Goal: Task Accomplishment & Management: Complete application form

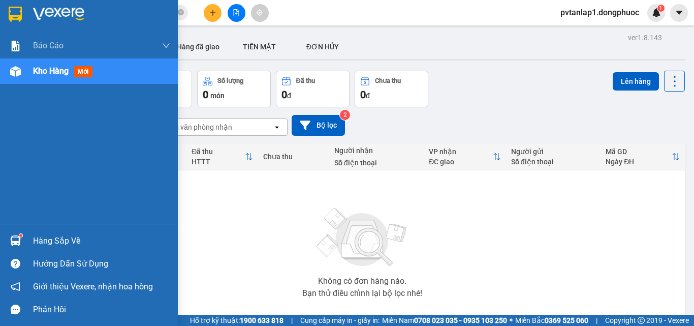
click at [23, 237] on div at bounding box center [16, 241] width 18 height 18
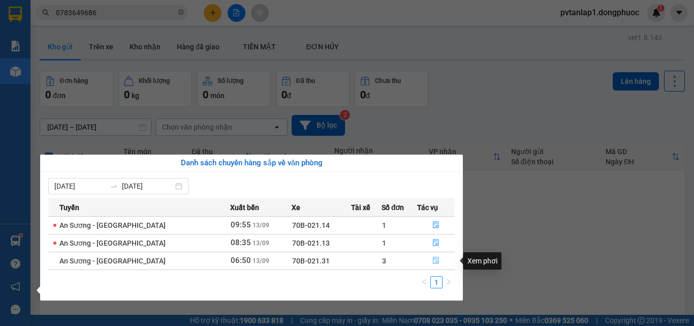
click at [439, 261] on button "button" at bounding box center [436, 261] width 37 height 16
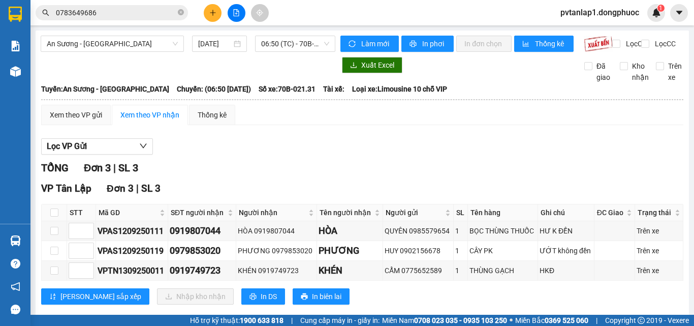
click at [216, 18] on button at bounding box center [213, 13] width 18 height 18
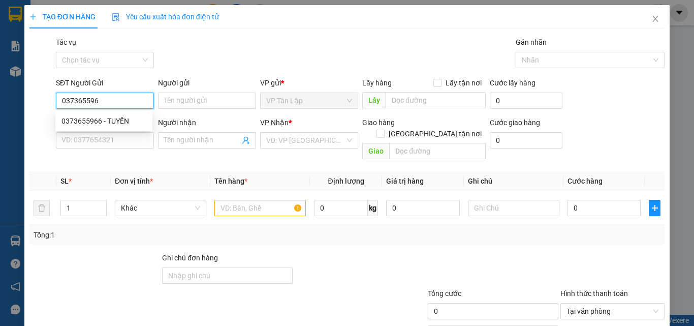
type input "0373655966"
click at [106, 116] on div "0373655966 - TUYỂN" at bounding box center [104, 120] width 85 height 11
type input "TUYỂN"
type input "0339592819"
type input "ĐOÀN"
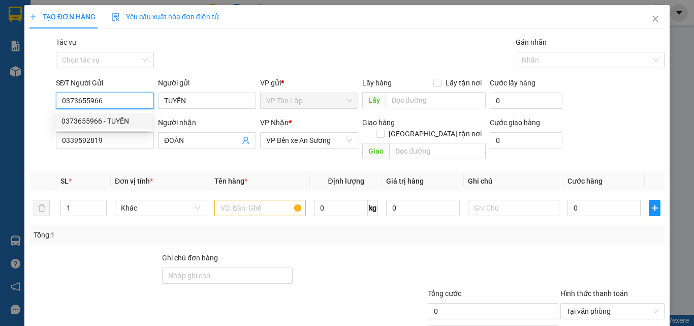
type input "115.000"
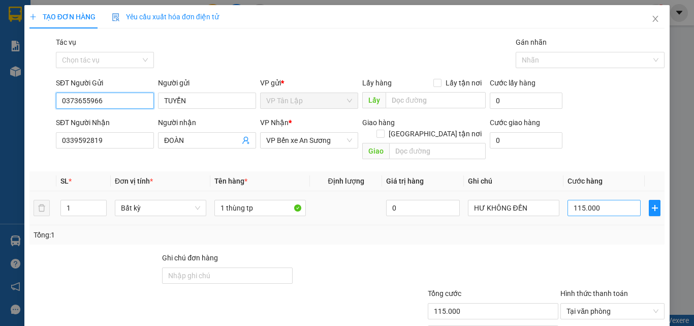
type input "0373655966"
click at [590, 200] on input "115.000" at bounding box center [604, 208] width 73 height 16
type input "8"
type input "85"
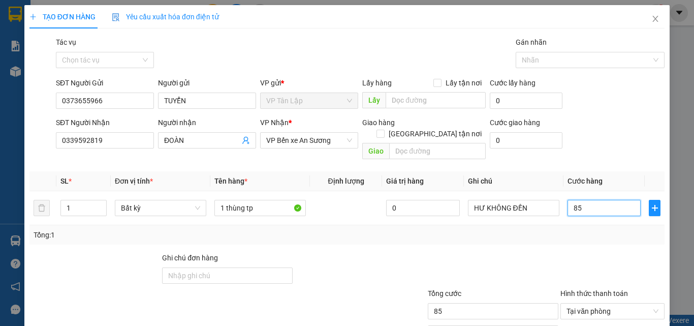
type input "85"
click at [486, 252] on div at bounding box center [493, 270] width 133 height 36
type input "85.000"
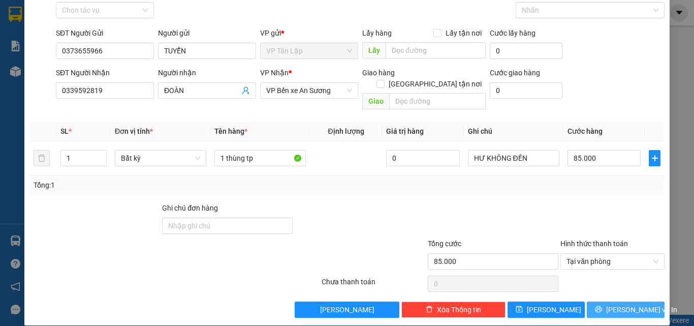
scroll to position [50, 0]
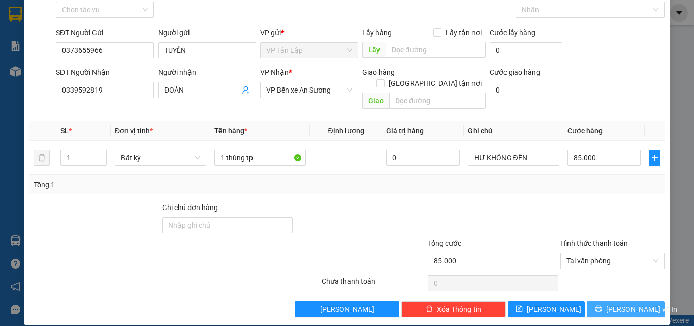
click at [628, 303] on span "[PERSON_NAME] và In" at bounding box center [641, 308] width 71 height 11
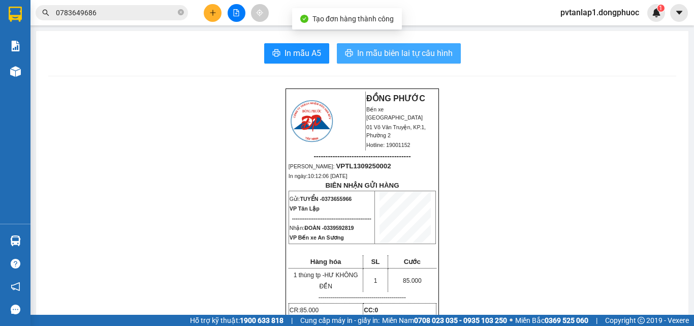
click at [403, 61] on button "In mẫu biên lai tự cấu hình" at bounding box center [399, 53] width 124 height 20
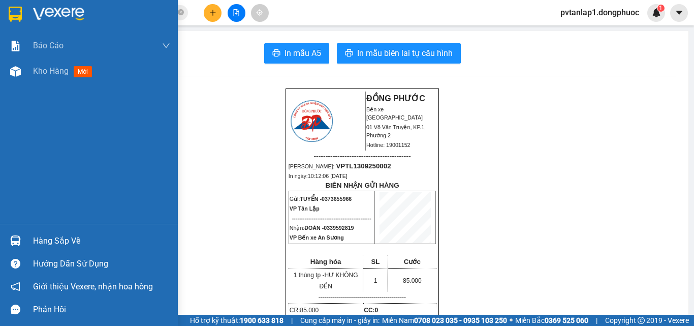
click at [16, 15] on img at bounding box center [15, 14] width 13 height 15
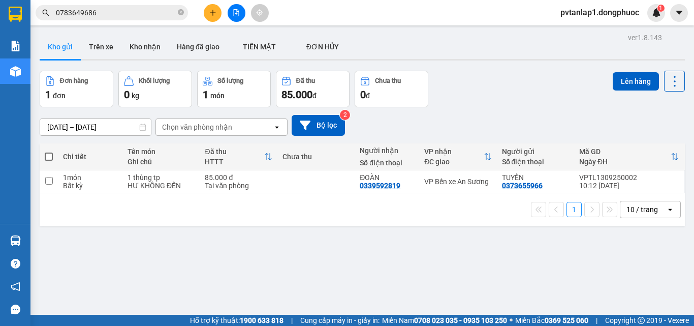
drag, startPoint x: 136, startPoint y: 236, endPoint x: 124, endPoint y: 177, distance: 60.7
click at [131, 202] on div "ver 1.8.143 Kho gửi Trên xe Kho nhận Hàng đã giao TIỀN MẶT ĐƠN HỦY Đơn hàng 1…" at bounding box center [363, 193] width 654 height 326
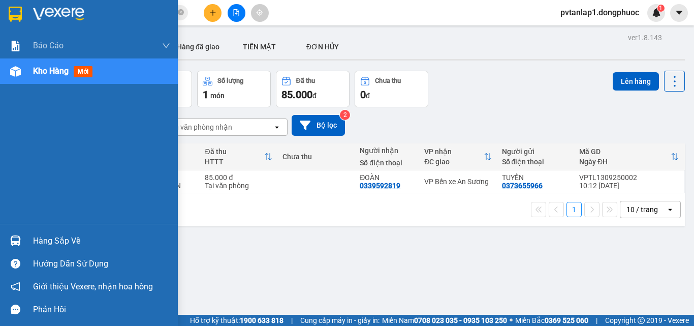
click at [18, 231] on div "Hàng sắp về" at bounding box center [89, 240] width 178 height 23
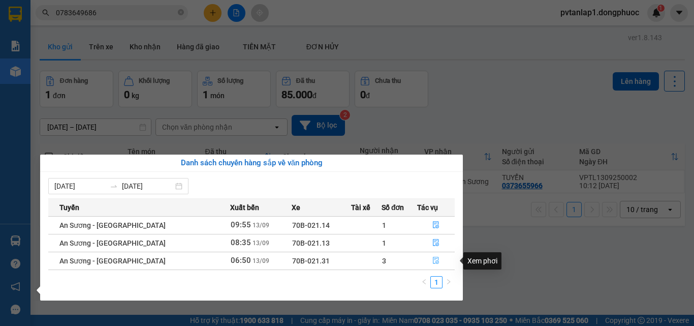
click at [436, 264] on span "file-done" at bounding box center [436, 261] width 7 height 8
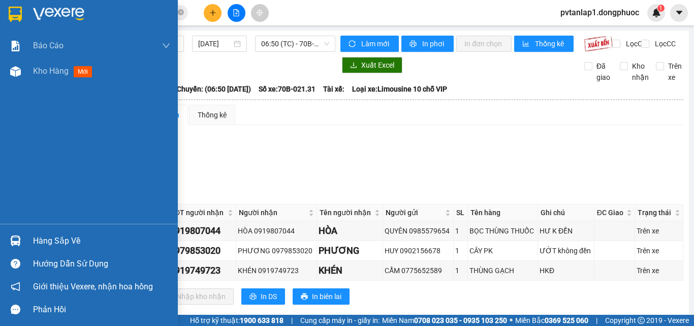
click at [53, 241] on div "Hàng sắp về" at bounding box center [101, 240] width 137 height 15
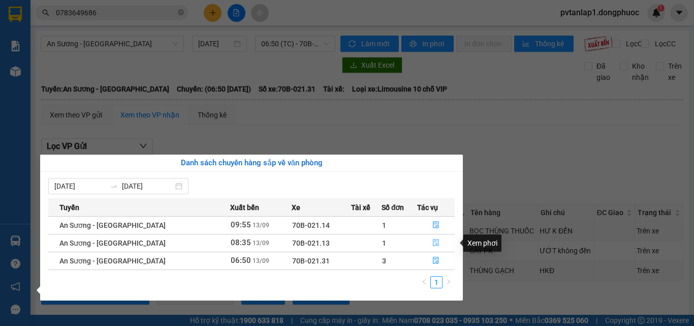
click at [433, 246] on icon "file-done" at bounding box center [436, 242] width 7 height 7
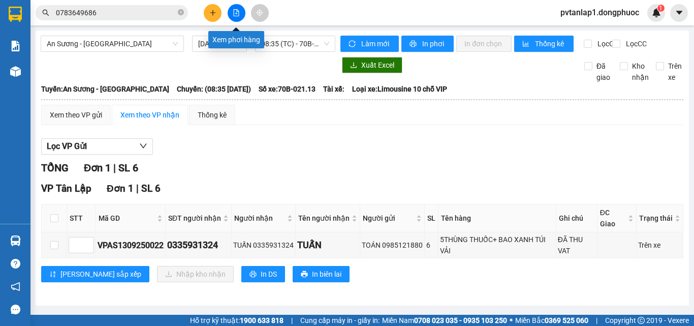
click at [218, 12] on button at bounding box center [213, 13] width 18 height 18
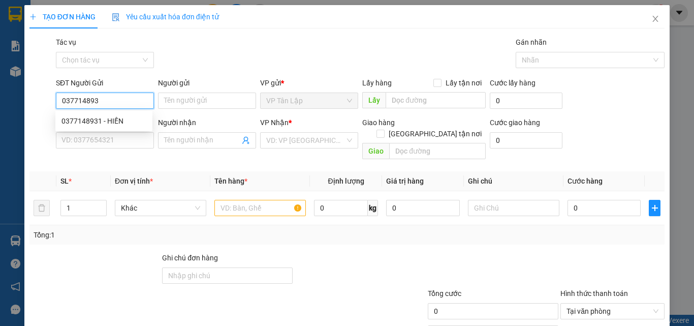
type input "0377148931"
click at [112, 125] on div "0377148931 - HIỀN" at bounding box center [104, 120] width 85 height 11
type input "HIỀN"
type input "0974905809"
type input "LONG"
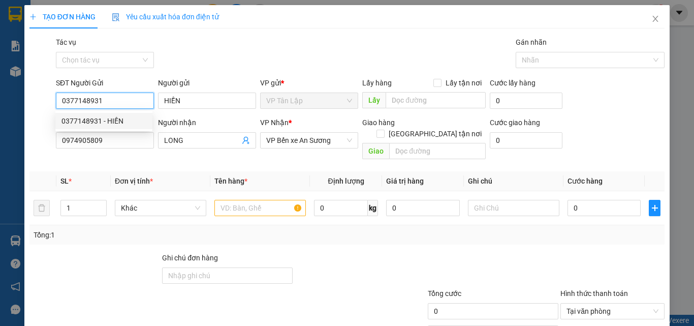
type input "25.000"
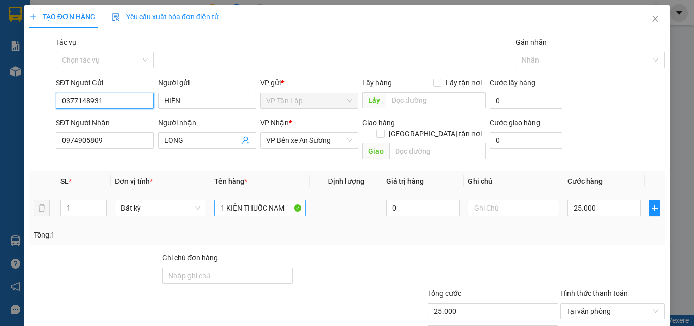
type input "0377148931"
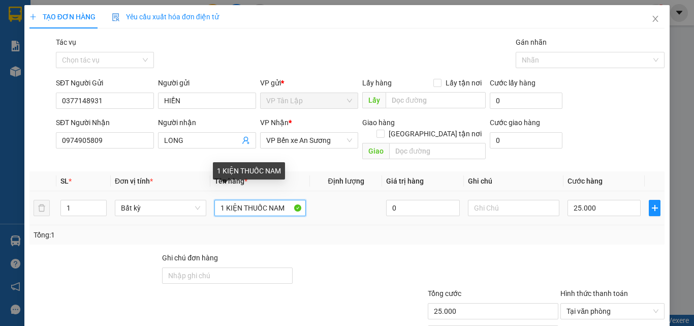
click at [287, 201] on input "1 KIỆN THUỐC NAM" at bounding box center [260, 208] width 91 height 16
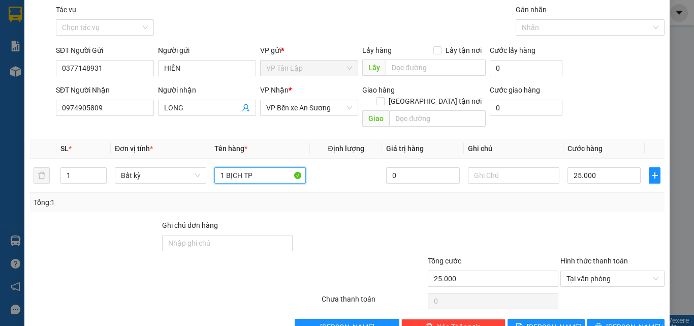
scroll to position [50, 0]
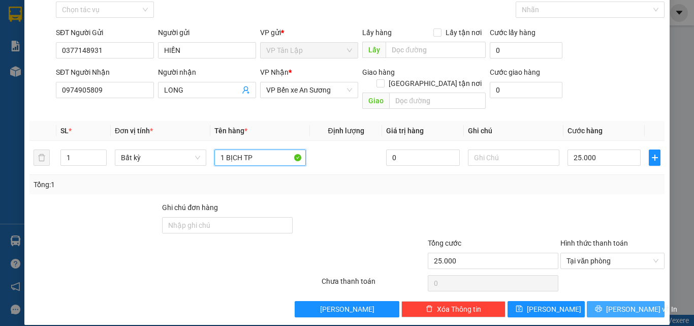
type input "1 BỊCH TP"
click at [608, 301] on button "[PERSON_NAME] và In" at bounding box center [626, 309] width 78 height 16
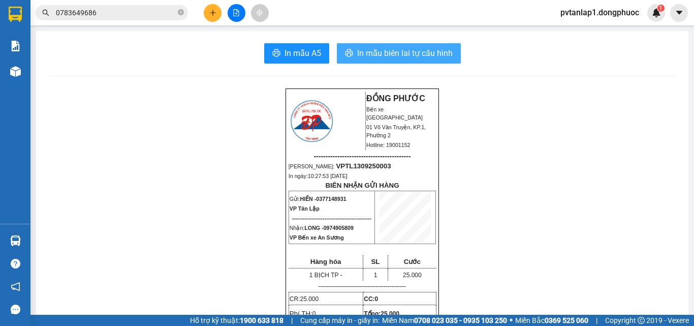
click at [367, 55] on span "In mẫu biên lai tự cấu hình" at bounding box center [405, 53] width 96 height 13
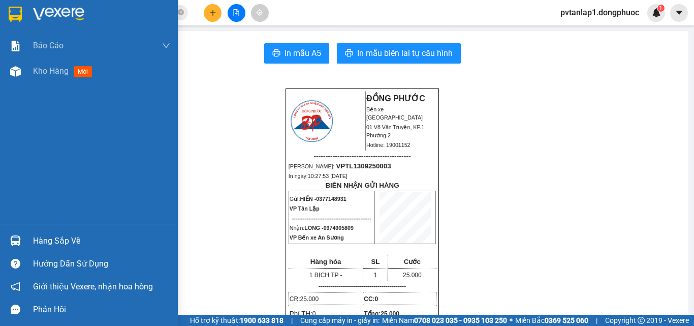
click at [23, 233] on div at bounding box center [16, 241] width 18 height 18
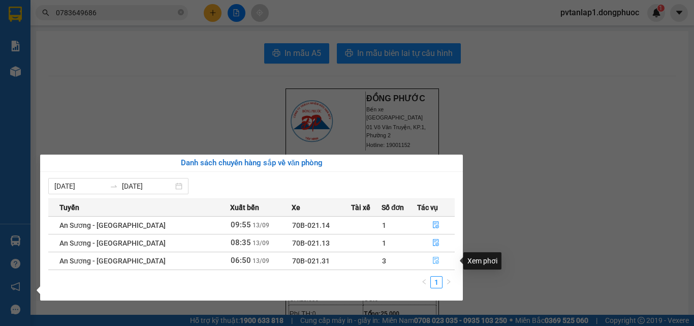
click at [421, 261] on button "button" at bounding box center [436, 261] width 37 height 16
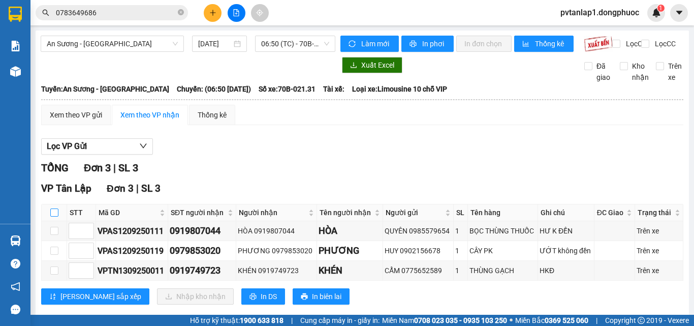
click at [55, 217] on input "checkbox" at bounding box center [54, 212] width 8 height 8
checkbox input "true"
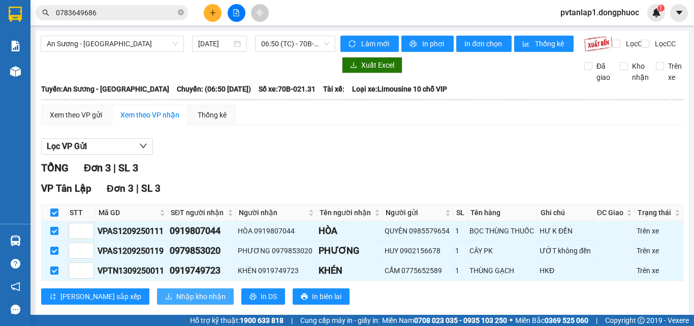
click at [164, 297] on button "Nhập kho nhận" at bounding box center [195, 296] width 77 height 16
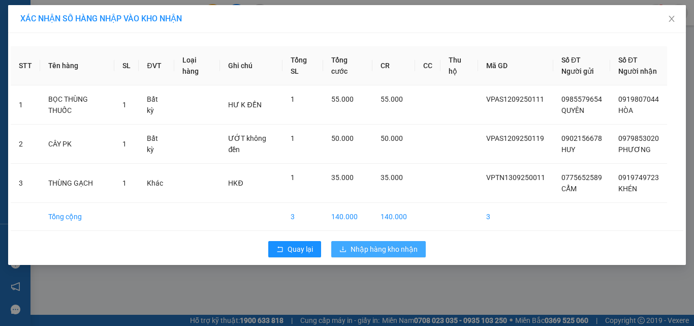
click at [400, 256] on button "Nhập hàng kho nhận" at bounding box center [378, 249] width 95 height 16
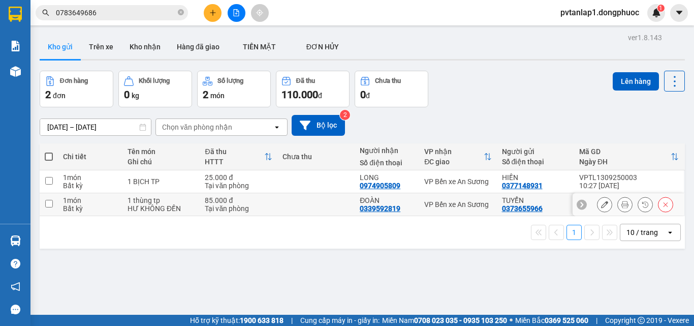
click at [185, 209] on div "HƯ KHÔNG ĐỀN" at bounding box center [161, 208] width 67 height 8
checkbox input "true"
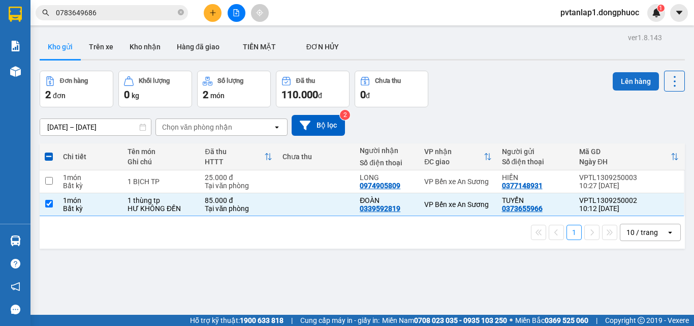
click at [629, 81] on button "Lên hàng" at bounding box center [636, 81] width 46 height 18
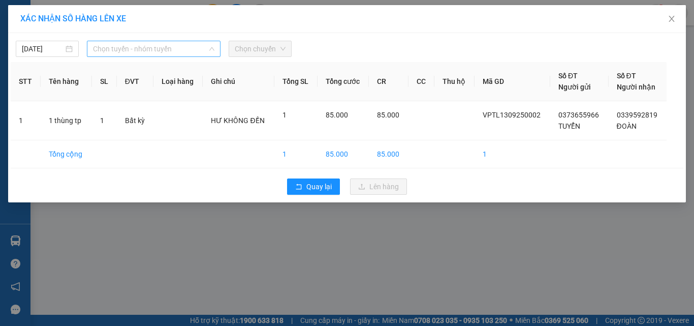
click at [150, 49] on span "Chọn tuyến - nhóm tuyến" at bounding box center [153, 48] width 121 height 15
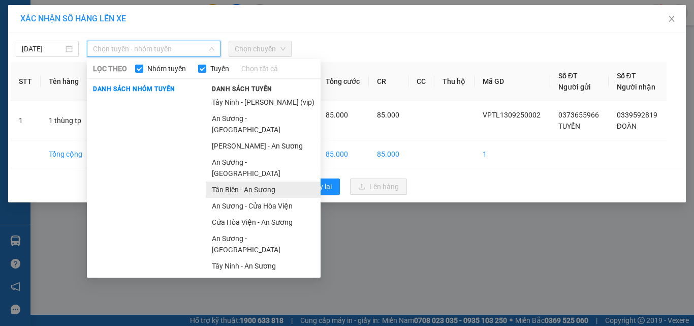
click at [246, 181] on li "Tân Biên - An Sương" at bounding box center [263, 189] width 115 height 16
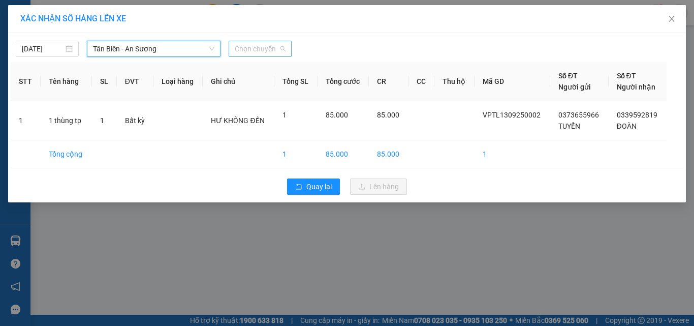
click at [258, 51] on span "Chọn chuyến" at bounding box center [260, 48] width 51 height 15
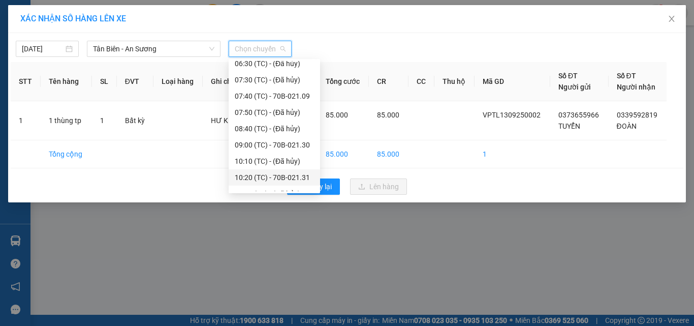
scroll to position [102, 0]
click at [293, 166] on div "10:20 (TC) - 70B-021.31" at bounding box center [274, 162] width 79 height 11
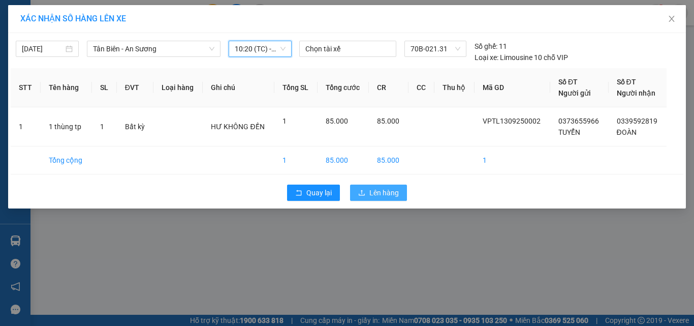
click at [394, 188] on span "Lên hàng" at bounding box center [384, 192] width 29 height 11
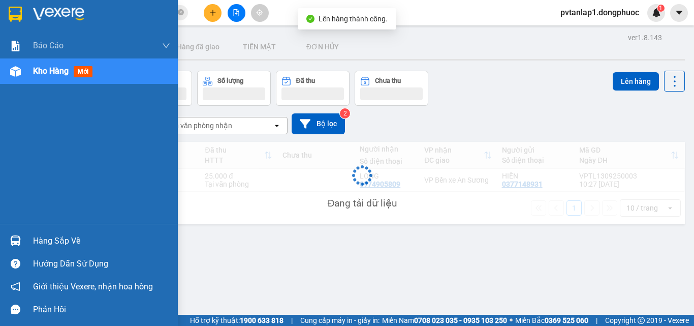
click at [10, 236] on img at bounding box center [15, 240] width 11 height 11
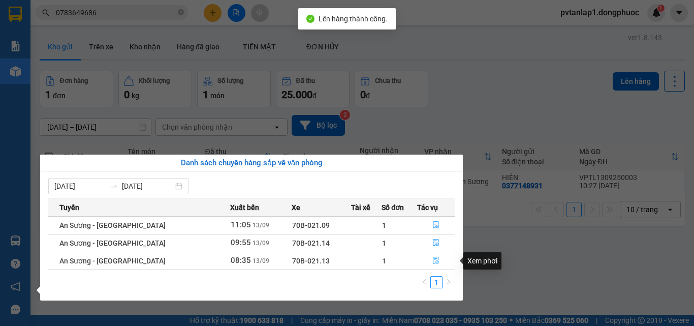
click at [434, 263] on icon "file-done" at bounding box center [436, 260] width 7 height 7
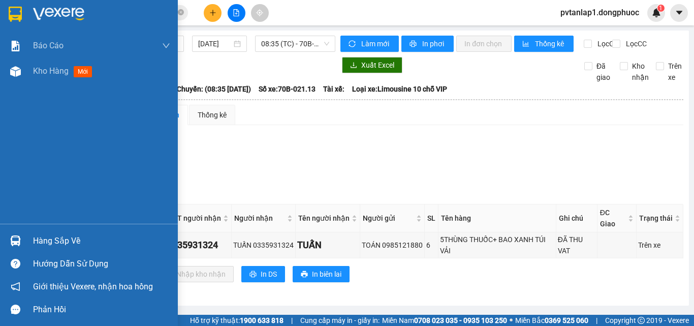
click at [67, 246] on div "Hàng sắp về" at bounding box center [101, 240] width 137 height 15
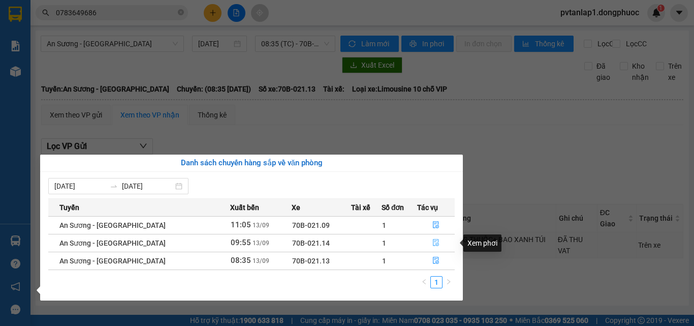
click at [433, 246] on icon "file-done" at bounding box center [436, 242] width 7 height 7
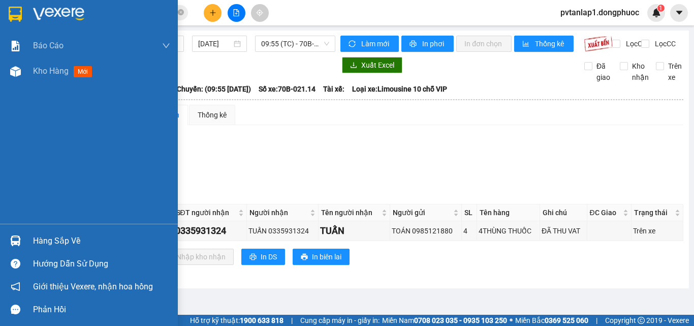
click at [23, 242] on div at bounding box center [16, 241] width 18 height 18
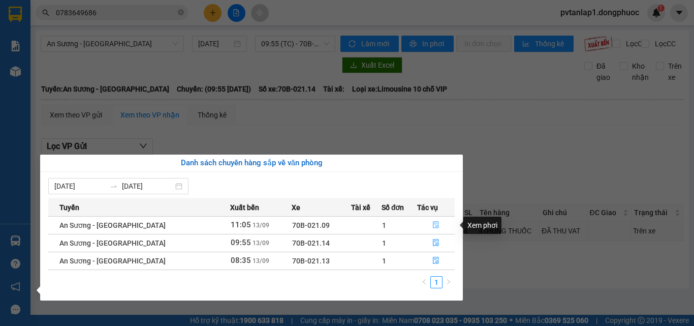
click at [437, 230] on button "button" at bounding box center [436, 225] width 37 height 16
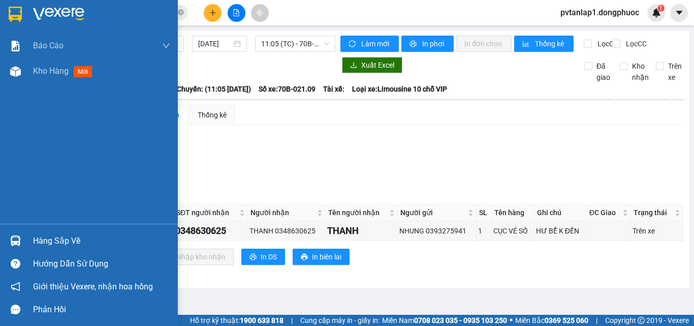
click at [25, 236] on div "Hàng sắp về" at bounding box center [89, 240] width 178 height 23
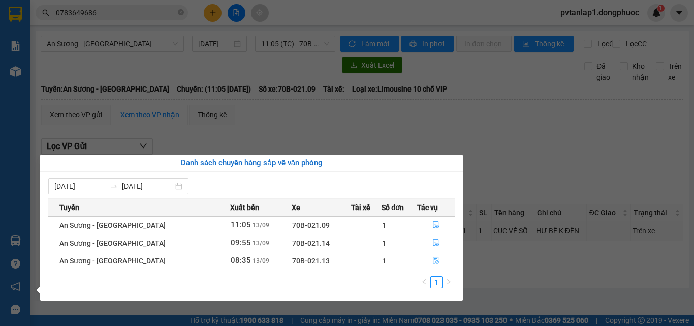
click at [433, 264] on icon "file-done" at bounding box center [436, 260] width 7 height 7
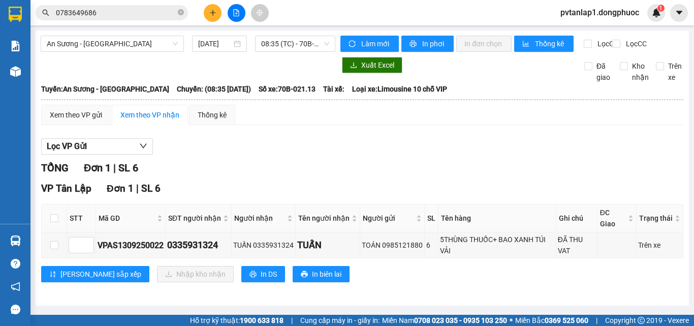
click at [348, 125] on div "Xem theo VP gửi Xem theo VP nhận Thống kê" at bounding box center [362, 115] width 643 height 20
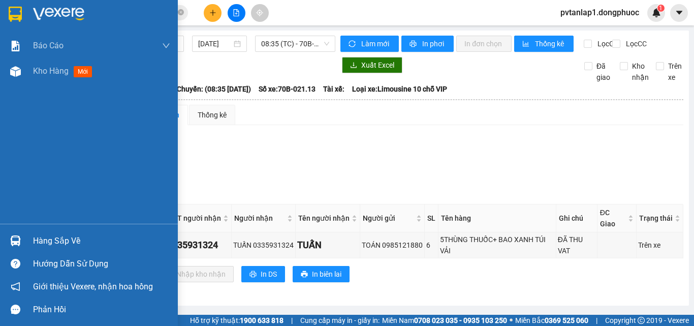
click at [21, 16] on img at bounding box center [15, 14] width 13 height 15
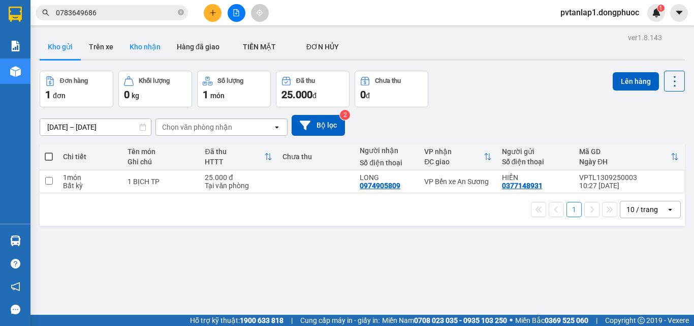
click at [156, 49] on button "Kho nhận" at bounding box center [144, 47] width 47 height 24
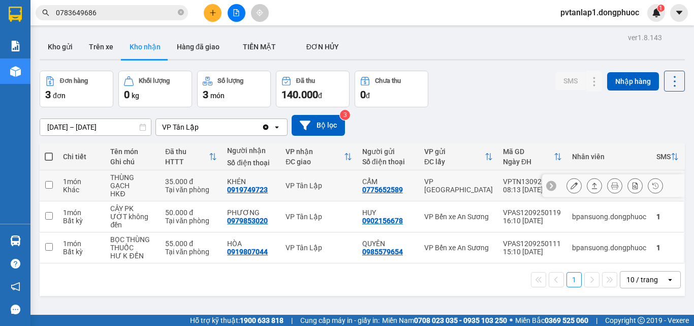
click at [321, 188] on div "VP Tân Lập" at bounding box center [319, 185] width 67 height 8
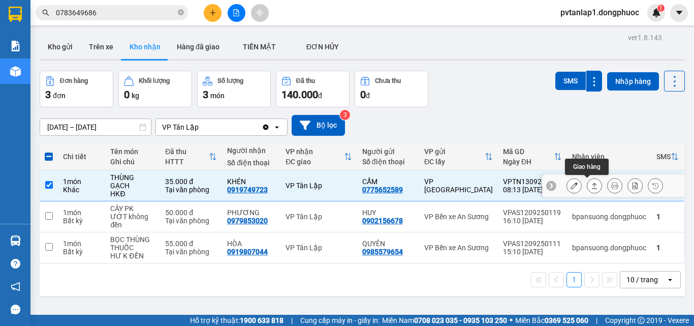
click at [593, 187] on button at bounding box center [595, 186] width 14 height 18
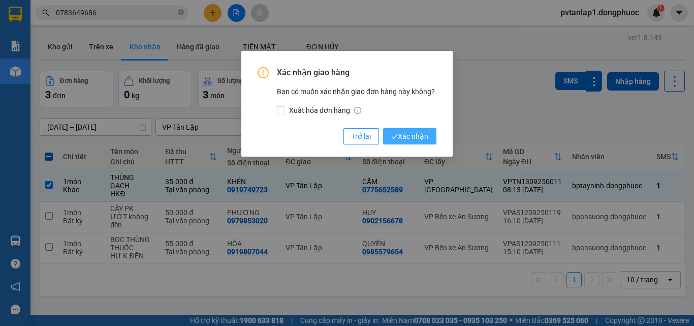
click at [427, 137] on span "Xác nhận" at bounding box center [409, 136] width 37 height 11
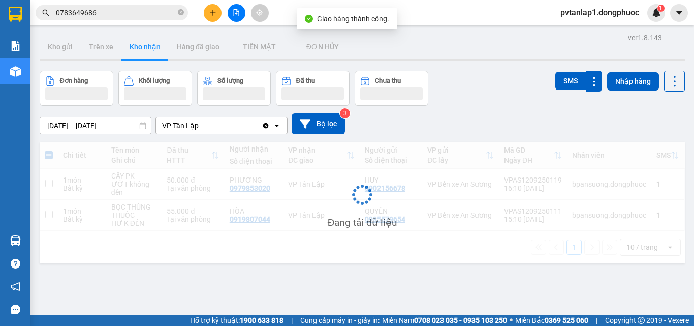
checkbox input "false"
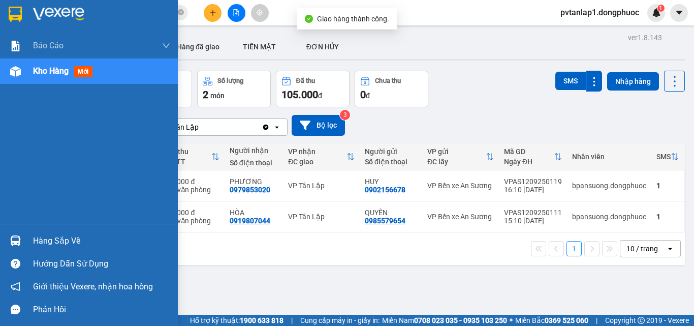
click at [48, 231] on div "Hàng sắp về" at bounding box center [89, 240] width 178 height 23
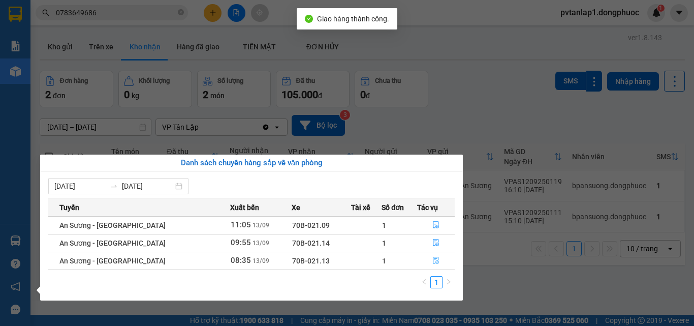
click at [420, 261] on button "button" at bounding box center [436, 261] width 37 height 16
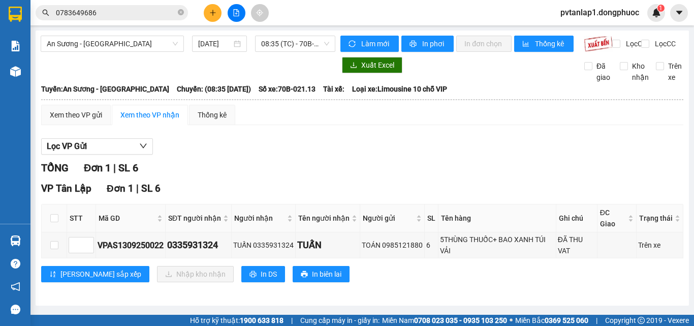
click at [218, 12] on button at bounding box center [213, 13] width 18 height 18
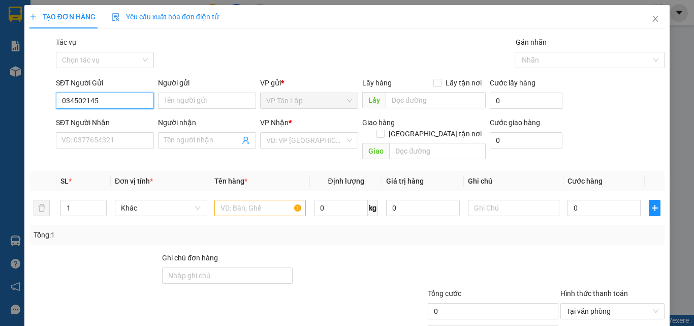
type input "0345021458"
click at [108, 117] on div "0345021458 - HẰNG" at bounding box center [104, 120] width 85 height 11
type input "HẰNG"
type input "0812410437"
type input "LỘC"
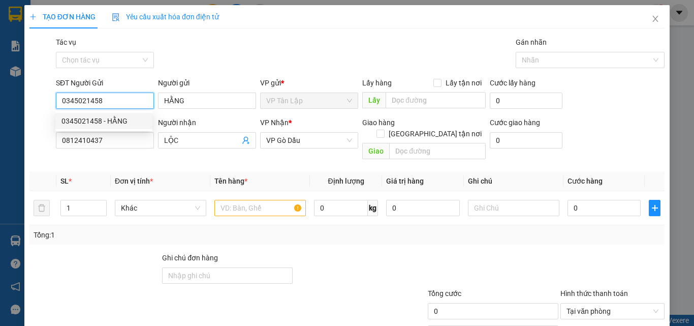
type input "30.000"
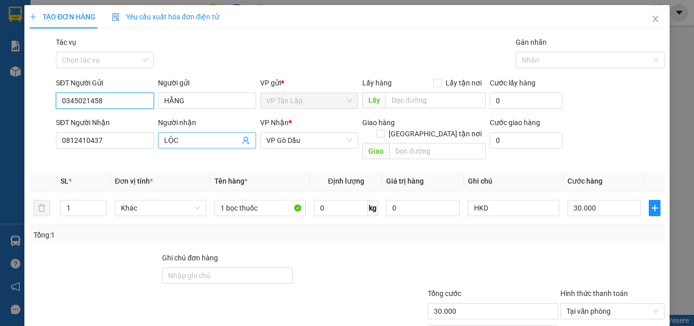
type input "0345021458"
click at [186, 135] on input "LỘC" at bounding box center [202, 140] width 76 height 11
type input "L"
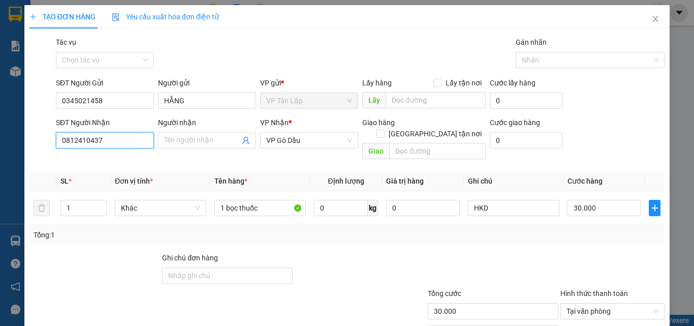
click at [115, 138] on input "0812410437" at bounding box center [105, 140] width 98 height 16
type input "0372454633"
click at [196, 138] on input "Người nhận" at bounding box center [202, 140] width 76 height 11
type input "D"
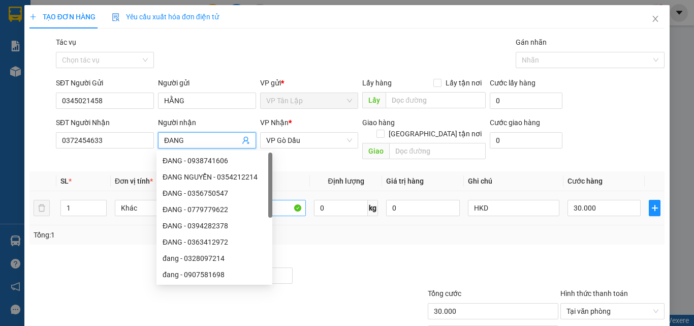
type input "ĐANG"
click at [285, 201] on input "1 bọc thuốc" at bounding box center [260, 208] width 91 height 16
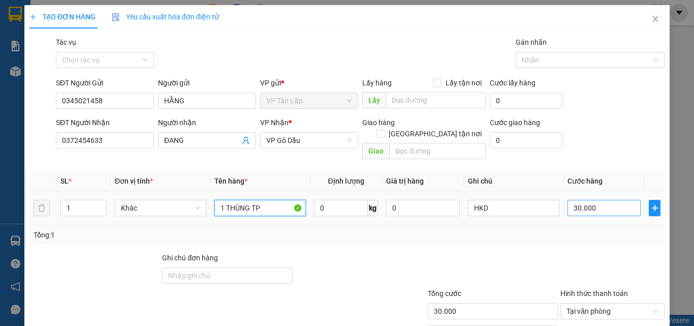
type input "1 THÙNG TP"
click at [591, 200] on input "30.000" at bounding box center [604, 208] width 73 height 16
type input "2"
type input "25"
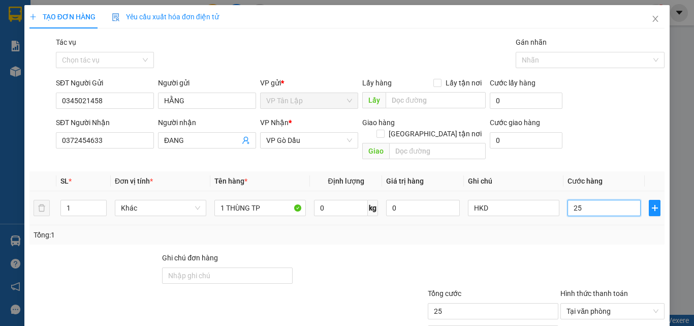
type input "25"
type input "25.000"
click at [574, 229] on div "Tổng: 1" at bounding box center [347, 234] width 627 height 11
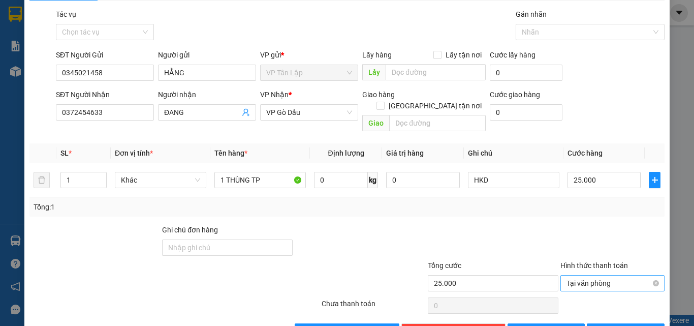
scroll to position [50, 0]
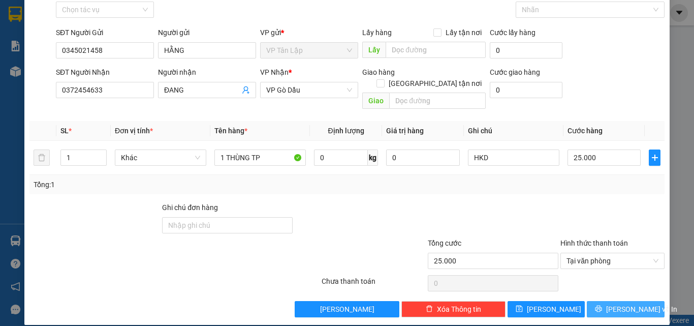
click at [615, 303] on span "[PERSON_NAME] và In" at bounding box center [641, 308] width 71 height 11
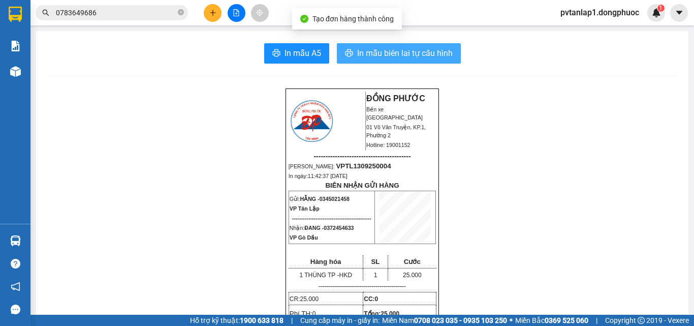
click at [355, 60] on button "In mẫu biên lai tự cấu hình" at bounding box center [399, 53] width 124 height 20
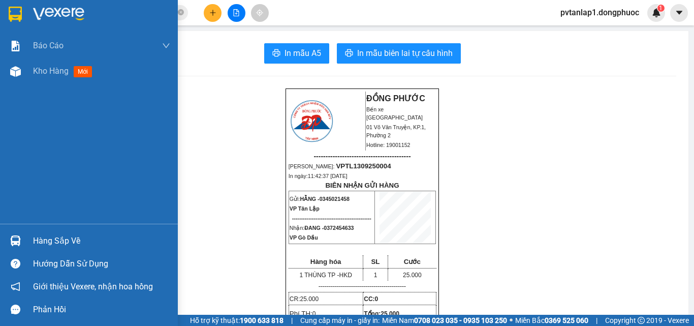
click at [21, 7] on img at bounding box center [15, 14] width 13 height 15
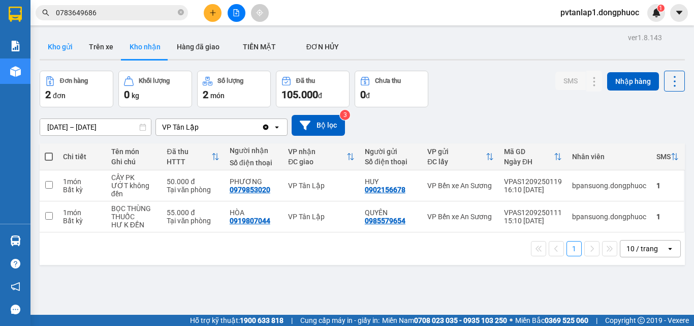
click at [65, 46] on button "Kho gửi" at bounding box center [60, 47] width 41 height 24
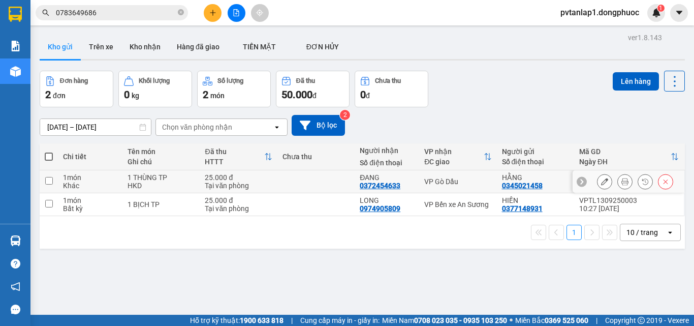
click at [82, 179] on div "1 món" at bounding box center [90, 177] width 54 height 8
checkbox input "true"
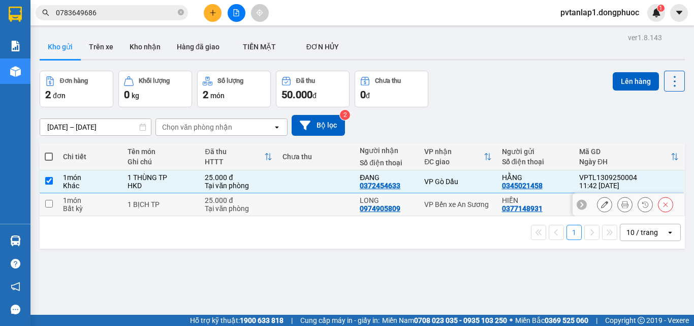
click at [81, 207] on div "Bất kỳ" at bounding box center [90, 208] width 54 height 8
checkbox input "true"
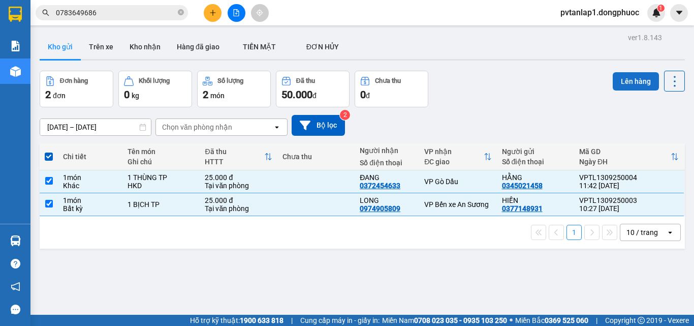
click at [630, 79] on button "Lên hàng" at bounding box center [636, 81] width 46 height 18
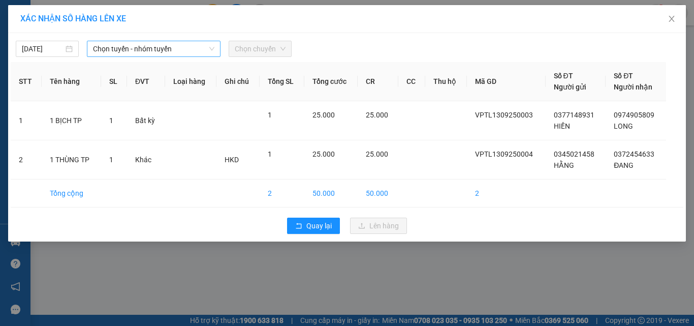
click at [203, 50] on span "Chọn tuyến - nhóm tuyến" at bounding box center [153, 48] width 121 height 15
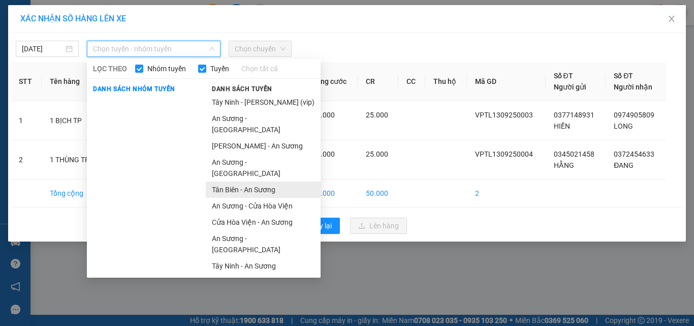
click at [253, 181] on li "Tân Biên - An Sương" at bounding box center [263, 189] width 115 height 16
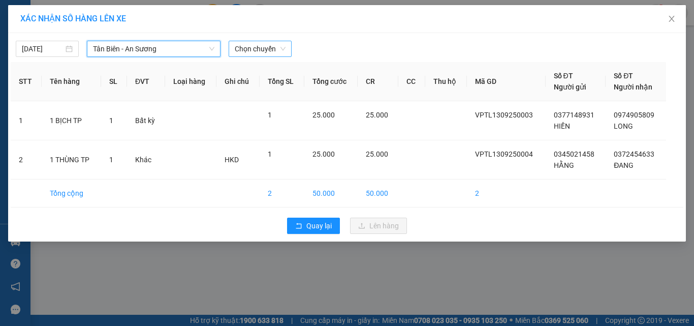
click at [254, 46] on span "Chọn chuyến" at bounding box center [260, 48] width 51 height 15
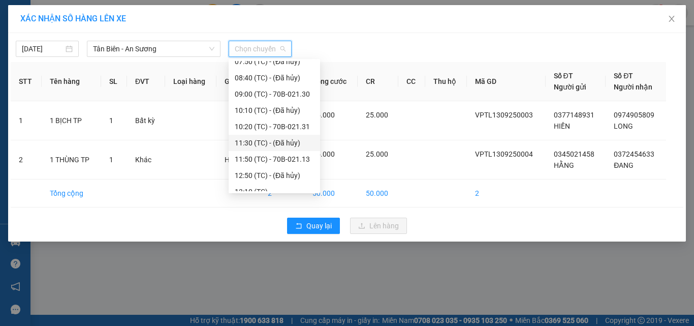
scroll to position [152, 0]
click at [281, 144] on div "11:50 (TC) - 70B-021.13" at bounding box center [274, 144] width 79 height 11
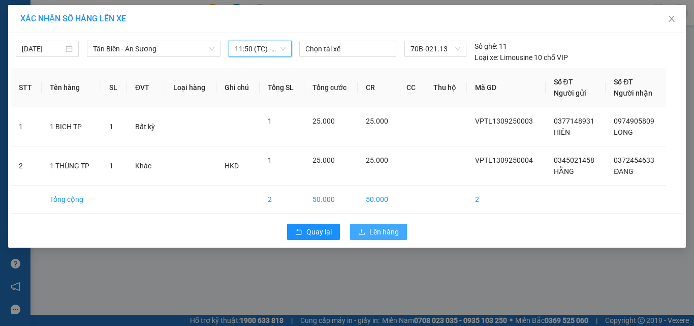
click at [369, 227] on button "Lên hàng" at bounding box center [378, 232] width 57 height 16
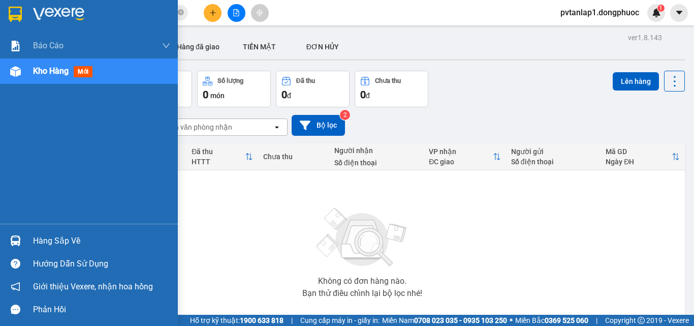
click at [9, 237] on div at bounding box center [16, 241] width 18 height 18
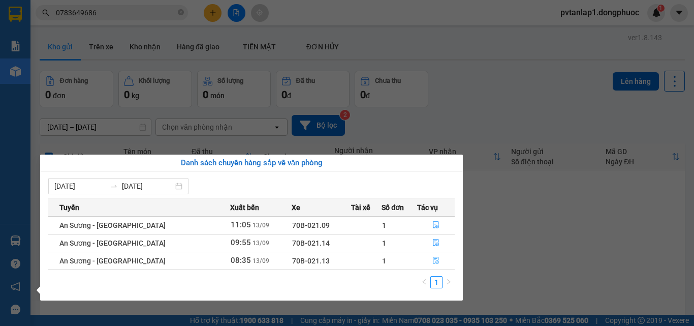
click at [435, 263] on icon "file-done" at bounding box center [436, 260] width 6 height 7
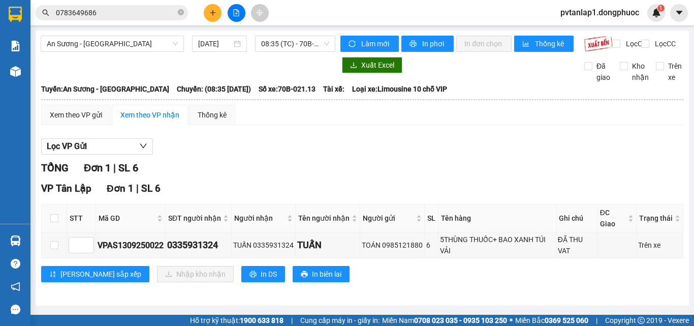
click at [385, 190] on div "VP Tân Lập Đơn 1 | SL 6" at bounding box center [362, 188] width 643 height 15
click at [56, 222] on input "checkbox" at bounding box center [54, 218] width 8 height 8
checkbox input "true"
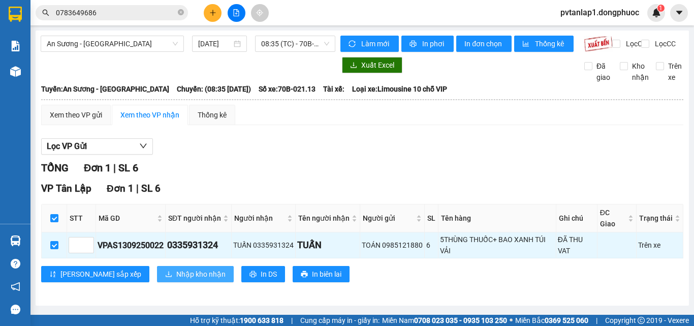
click at [176, 280] on span "Nhập kho nhận" at bounding box center [200, 273] width 49 height 11
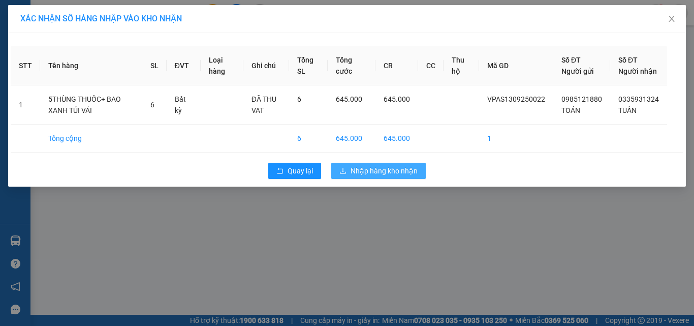
click at [403, 176] on span "Nhập hàng kho nhận" at bounding box center [384, 170] width 67 height 11
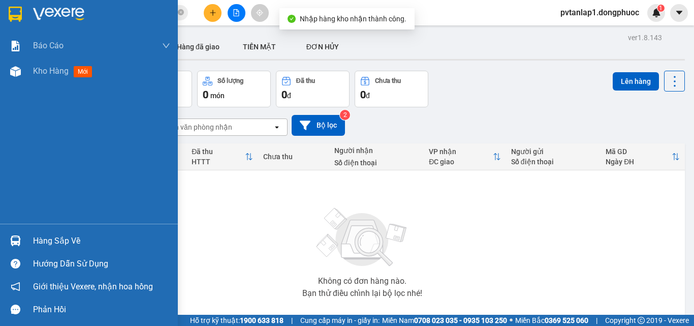
drag, startPoint x: 13, startPoint y: 244, endPoint x: 46, endPoint y: 239, distance: 33.4
click at [14, 245] on img at bounding box center [15, 240] width 11 height 11
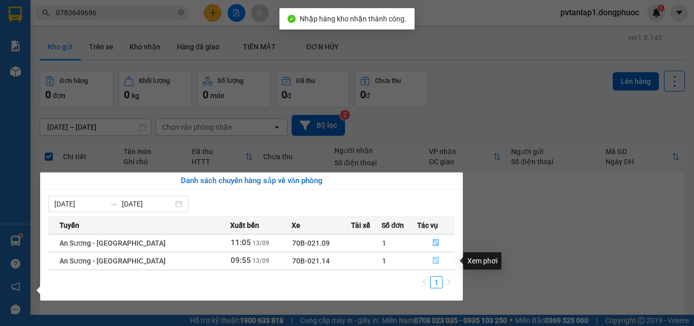
click at [444, 266] on button "button" at bounding box center [436, 261] width 37 height 16
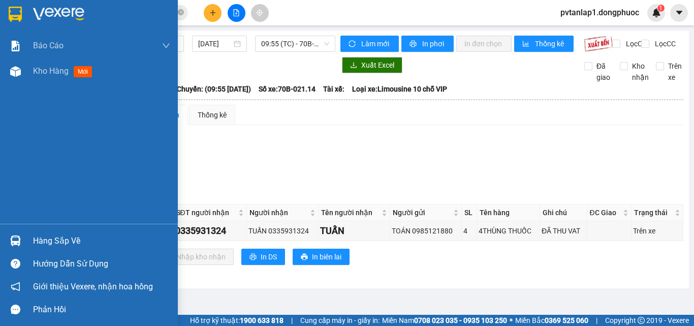
click at [25, 17] on div at bounding box center [89, 16] width 178 height 33
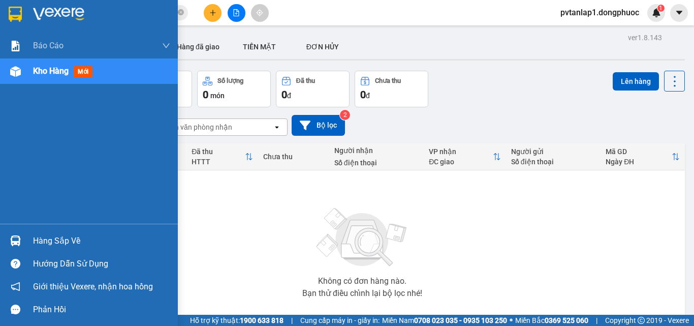
click at [26, 237] on div "Hàng sắp về" at bounding box center [89, 240] width 178 height 23
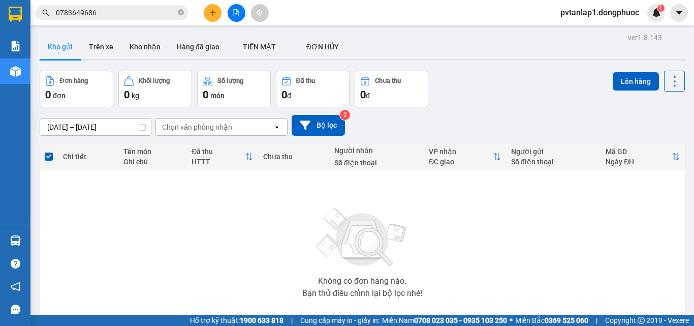
click at [491, 78] on section "Kết quả tìm kiếm ( 1 ) Bộ lọc Ngày tạo đơn gần nhất Mã ĐH Trạng thái Món hàng T…" at bounding box center [347, 163] width 694 height 326
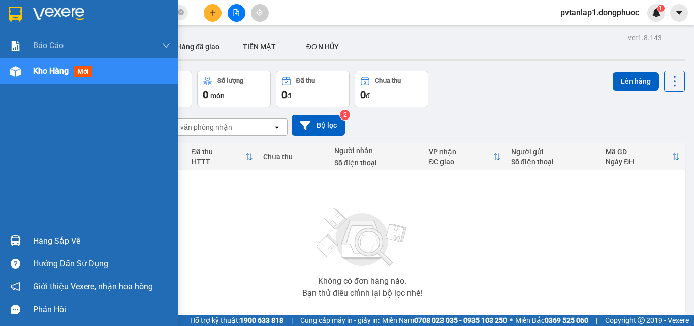
click at [22, 240] on div at bounding box center [16, 241] width 18 height 18
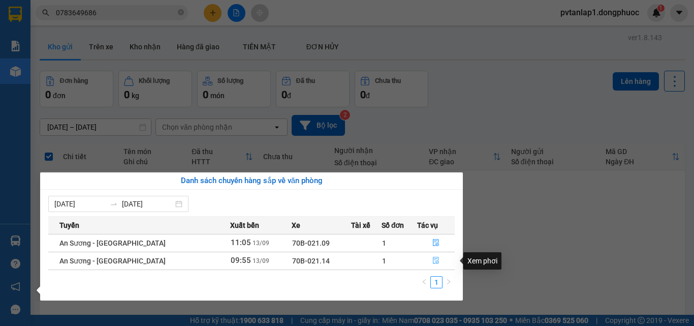
click at [426, 259] on button "button" at bounding box center [436, 261] width 37 height 16
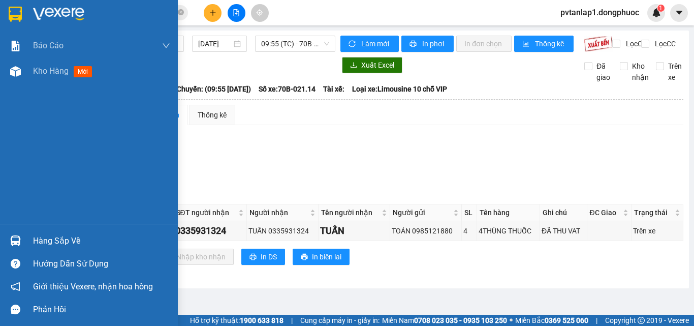
click at [26, 17] on div at bounding box center [89, 16] width 178 height 33
